Goal: Book appointment/travel/reservation

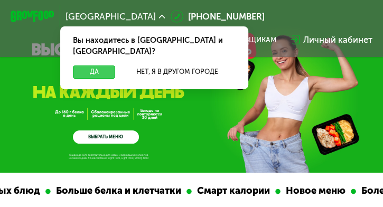
click at [103, 65] on button "Да" at bounding box center [94, 71] width 42 height 13
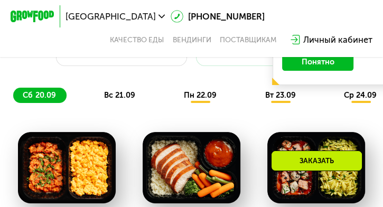
scroll to position [687, 0]
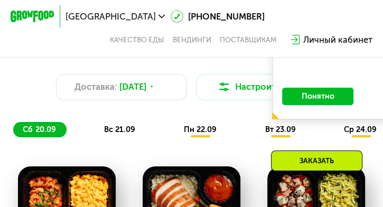
drag, startPoint x: 137, startPoint y: 140, endPoint x: 153, endPoint y: 139, distance: 15.4
click at [153, 137] on div "сб 20.09 вс 21.09 пн 22.09 вт 23.09 ср 24.09 чт 25.09" at bounding box center [240, 129] width 454 height 15
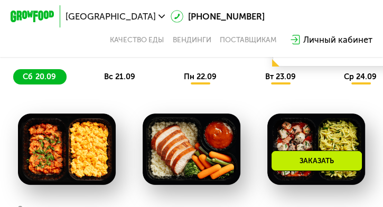
click at [118, 81] on span "вс 21.09" at bounding box center [119, 77] width 31 height 10
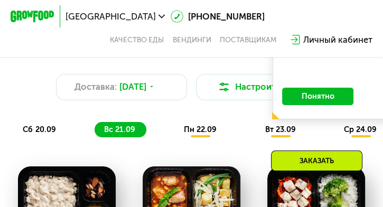
click at [202, 132] on div "пн 22.09" at bounding box center [200, 129] width 53 height 15
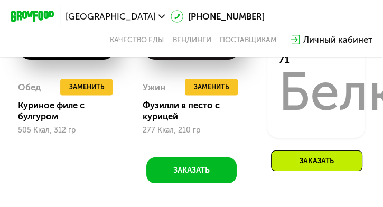
scroll to position [1004, 0]
